Goal: Find specific page/section: Find specific page/section

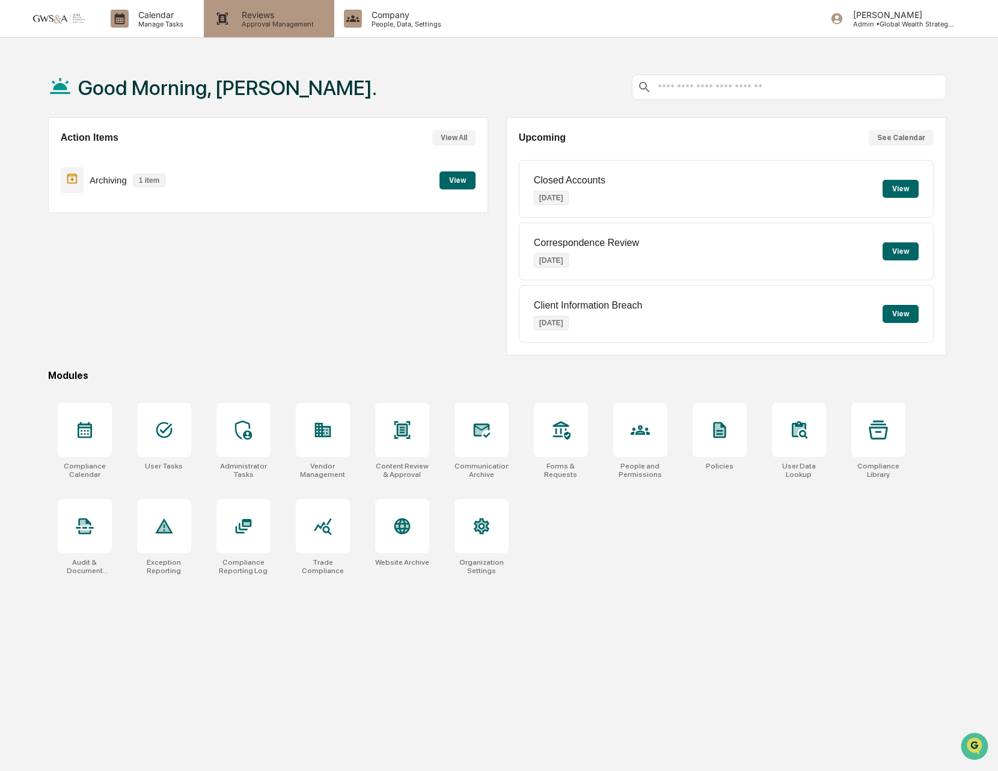
click at [233, 26] on p "Approval Management" at bounding box center [276, 24] width 88 height 8
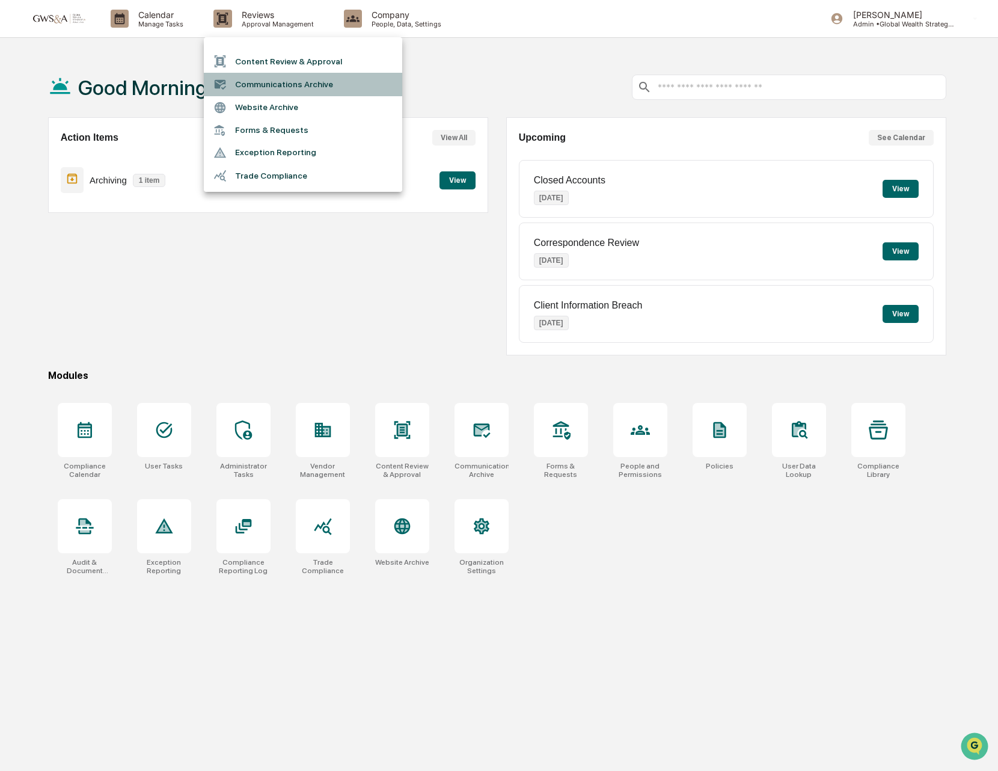
click at [271, 84] on li "Communications Archive" at bounding box center [303, 84] width 198 height 23
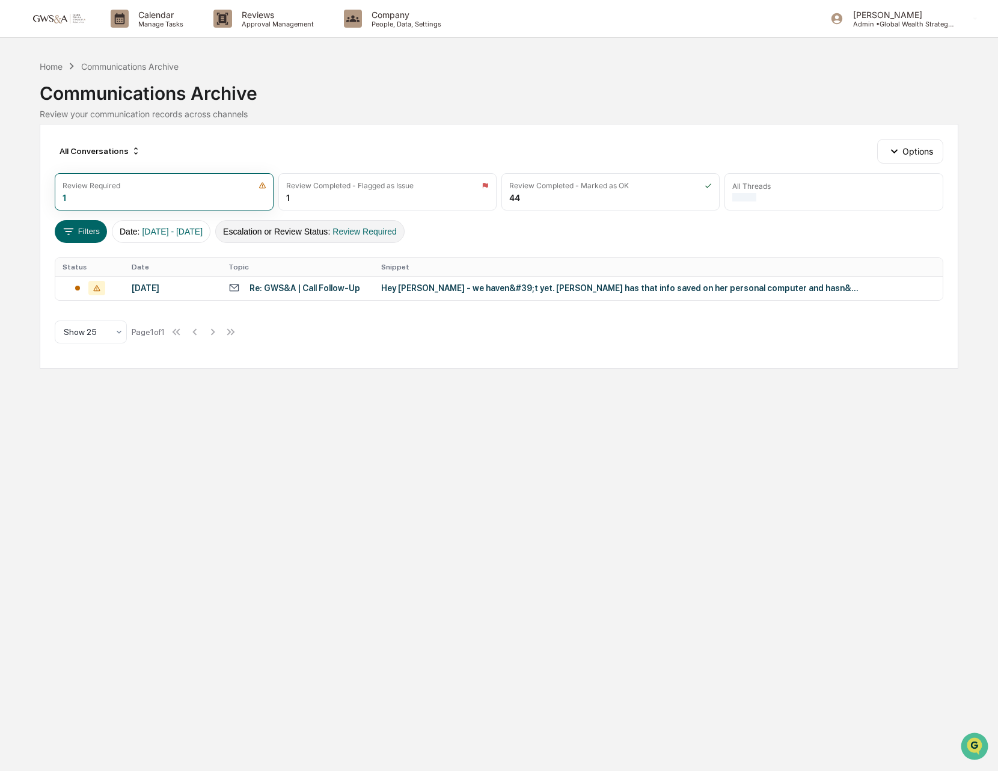
click at [300, 238] on button "Escalation or Review Status : Review Required" at bounding box center [309, 231] width 189 height 23
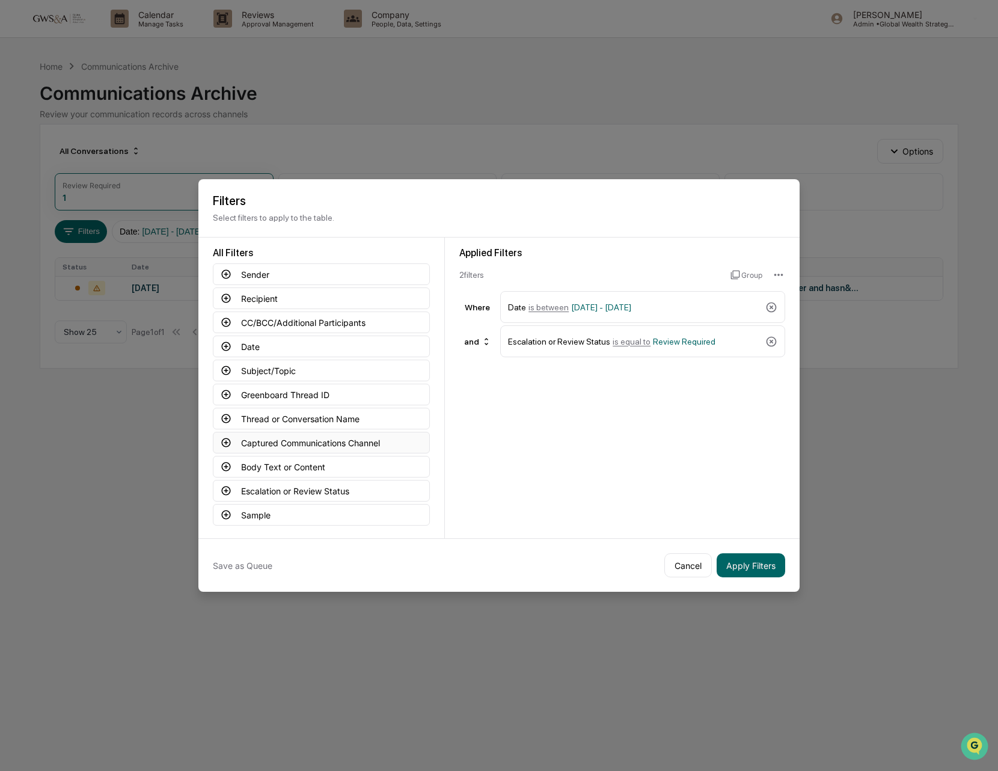
click at [275, 443] on button "Captured Communications Channel" at bounding box center [321, 443] width 217 height 22
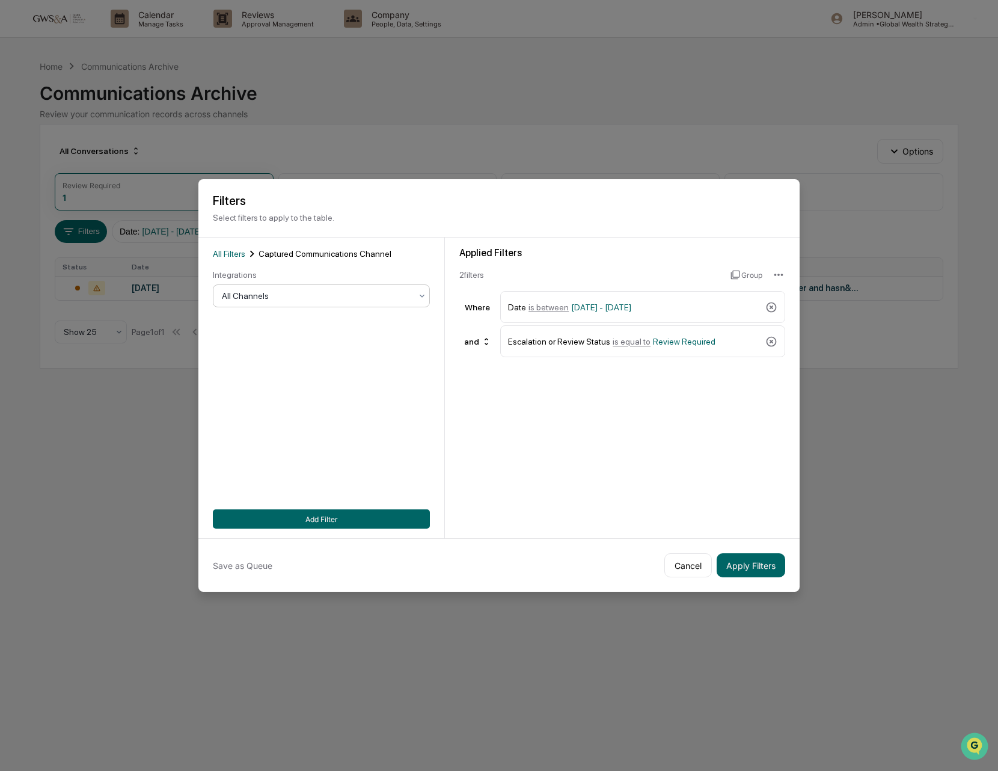
click at [262, 298] on div at bounding box center [316, 296] width 189 height 12
click at [258, 369] on div "SMS" at bounding box center [321, 373] width 216 height 24
click at [334, 509] on button "Add Filter" at bounding box center [321, 518] width 217 height 19
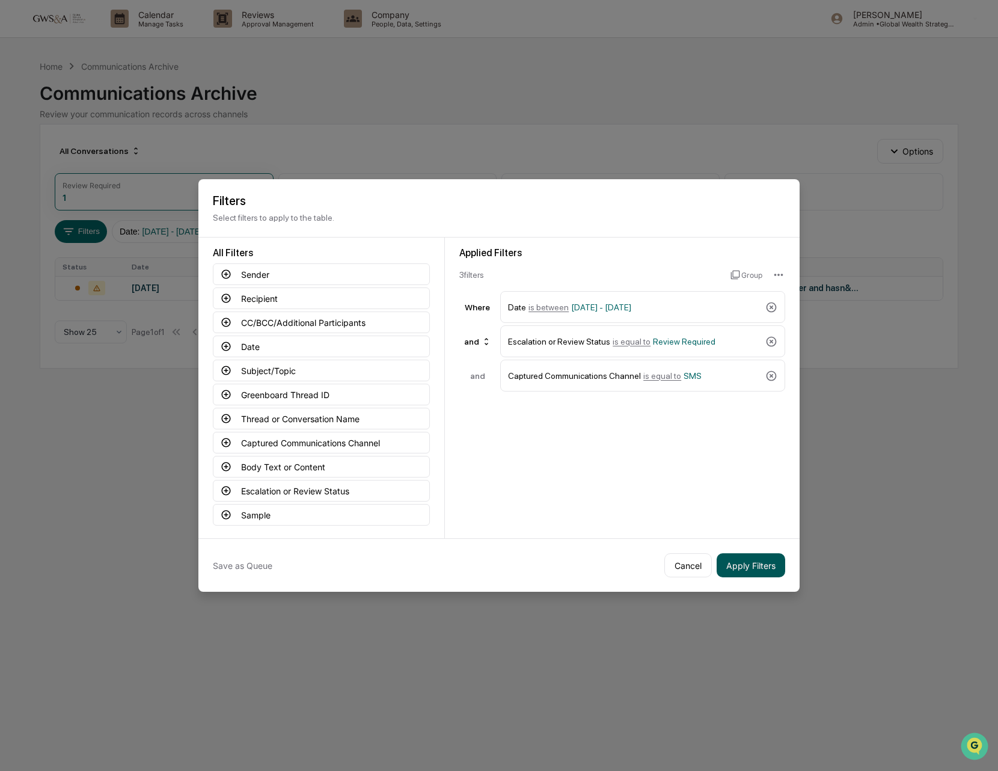
click at [744, 572] on button "Apply Filters" at bounding box center [750, 565] width 69 height 24
